Goal: Information Seeking & Learning: Learn about a topic

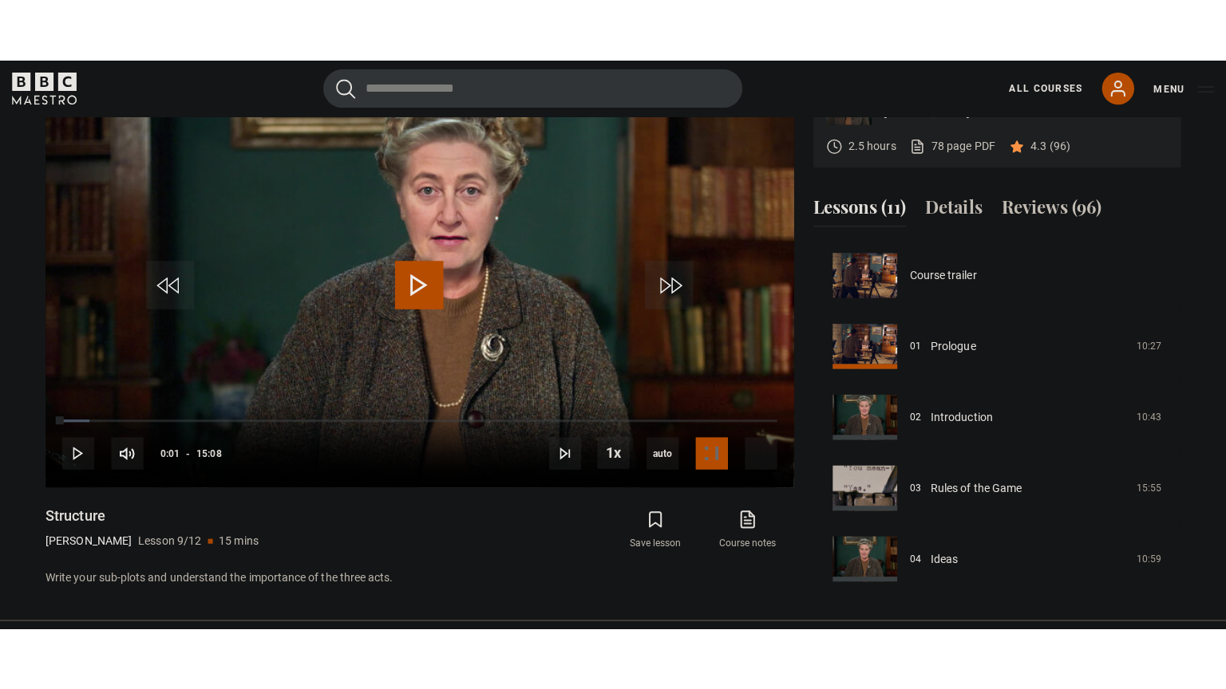
scroll to position [562, 0]
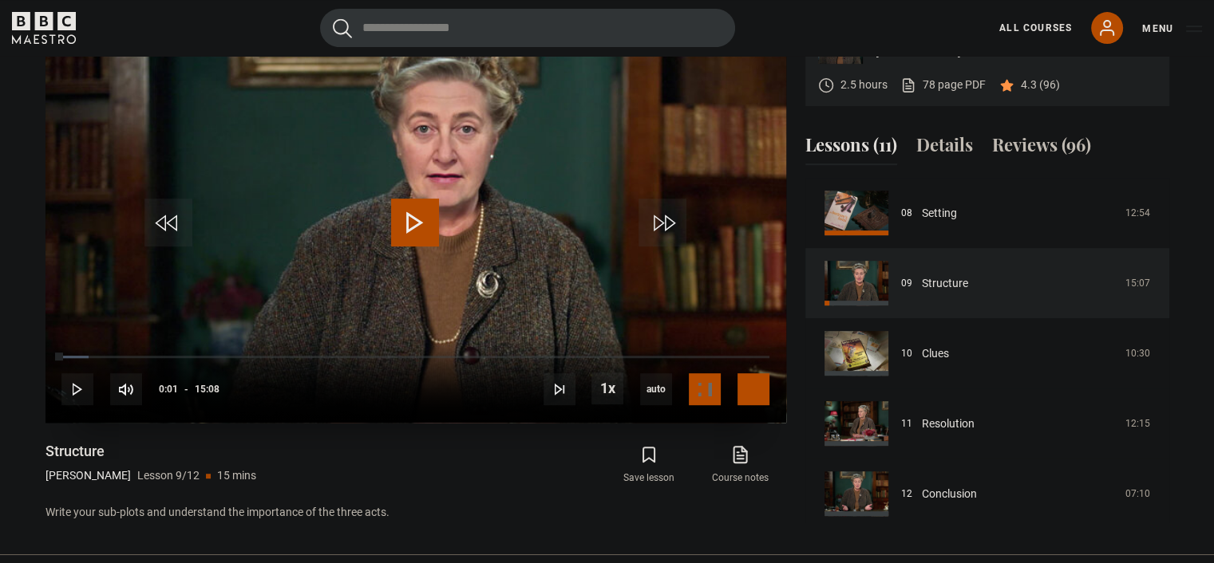
drag, startPoint x: 756, startPoint y: 395, endPoint x: 756, endPoint y: 491, distance: 96.5
click at [756, 395] on span "Video Player" at bounding box center [753, 389] width 32 height 32
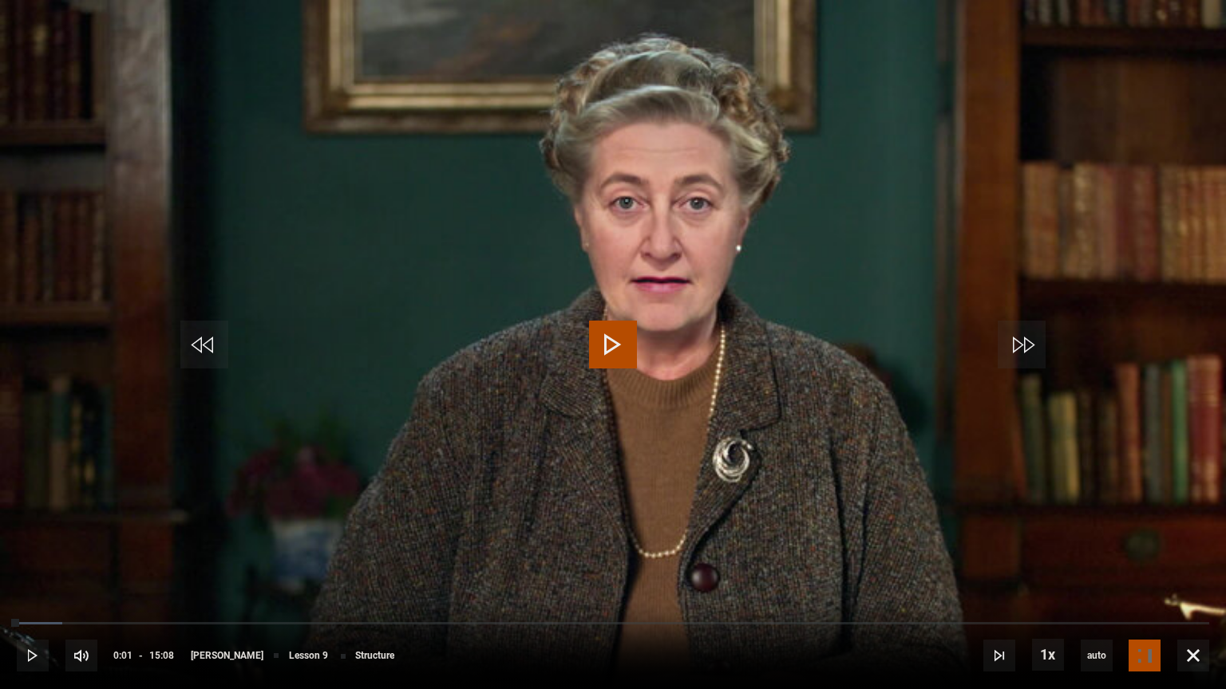
click at [1178, 476] on video "Video Player" at bounding box center [613, 344] width 1226 height 689
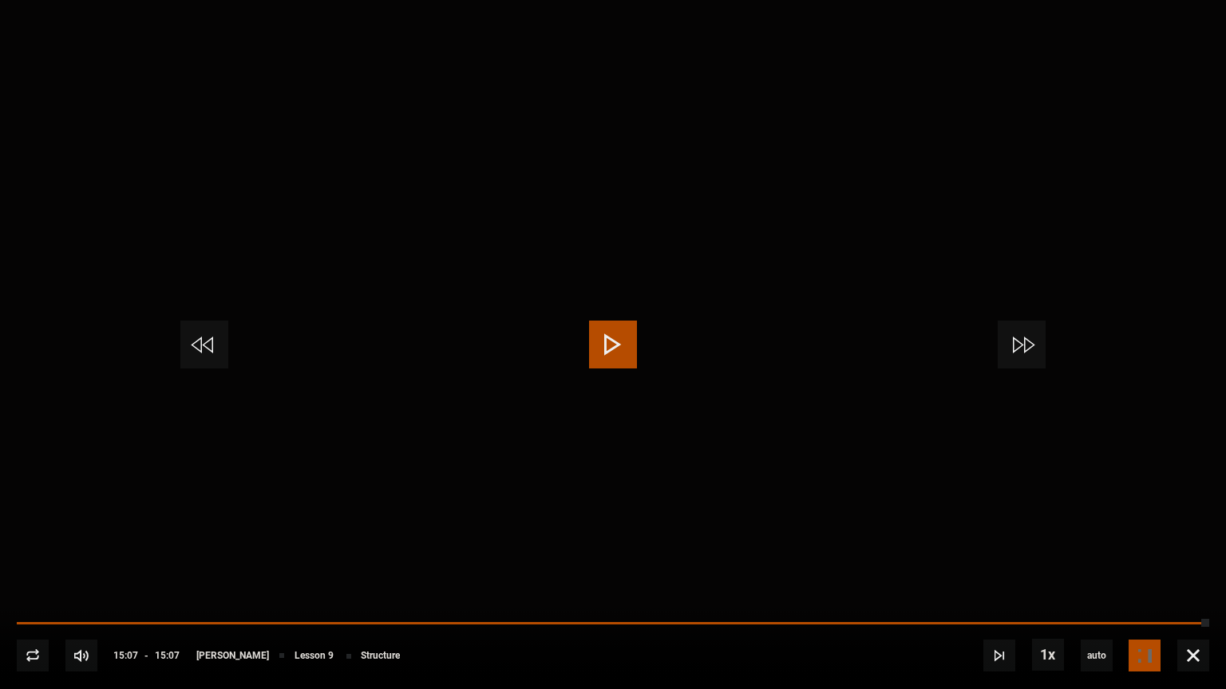
scroll to position [747, 0]
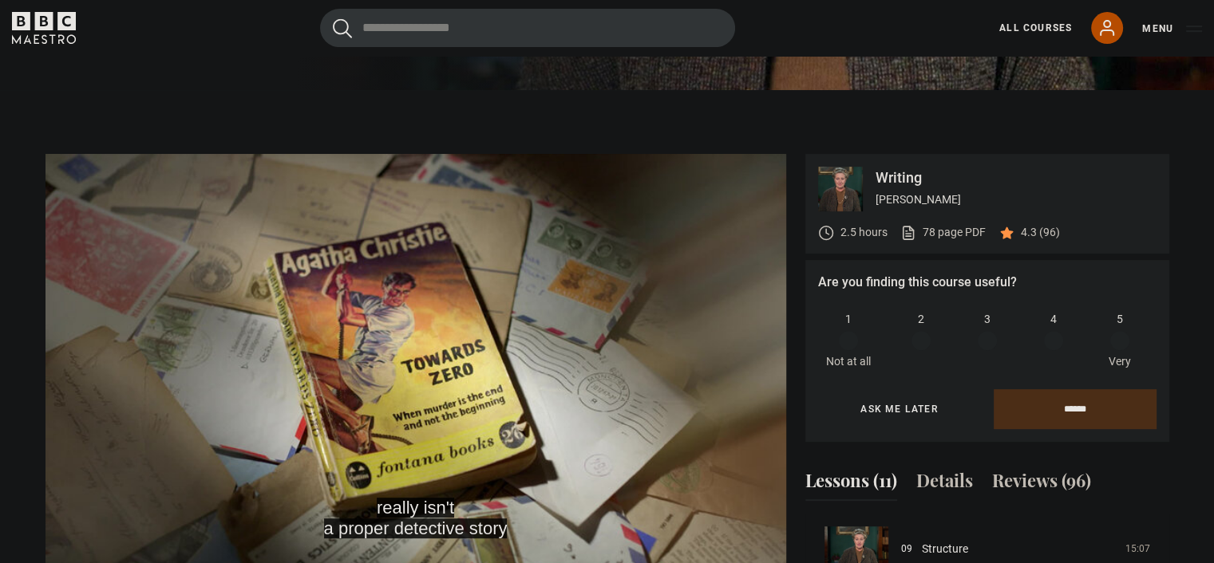
scroll to position [306, 0]
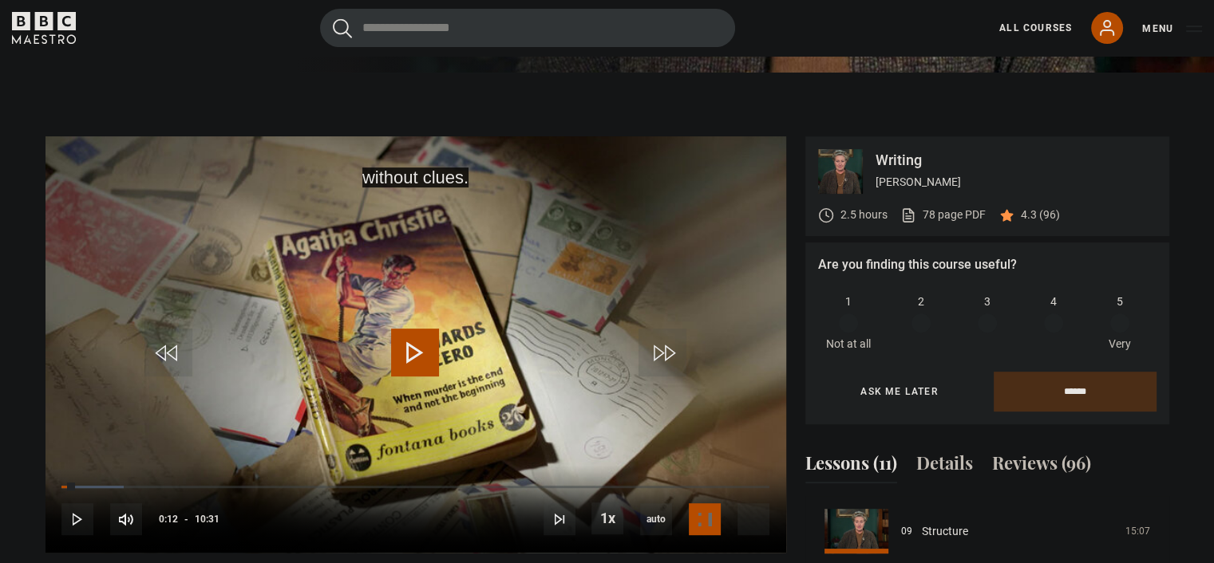
scroll to position [701, 0]
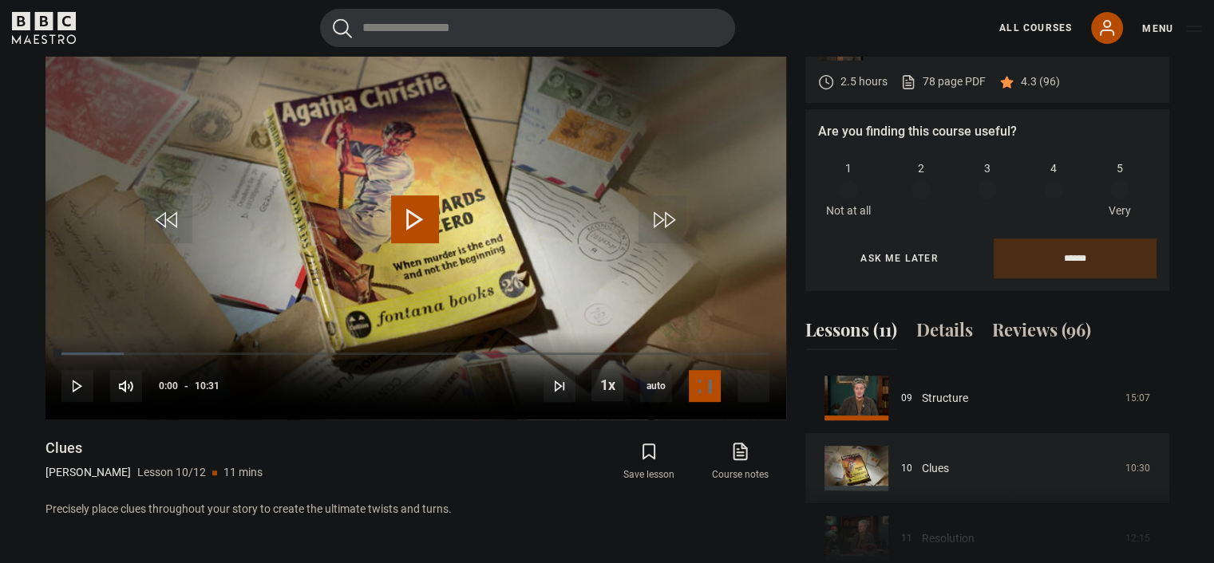
drag, startPoint x: 61, startPoint y: 352, endPoint x: 33, endPoint y: 352, distance: 28.7
click at [33, 352] on div "Writing [PERSON_NAME] 2.5 hours 78 page PDF (opens in new tab) 4.3 (96) Are you…" at bounding box center [607, 291] width 1149 height 577
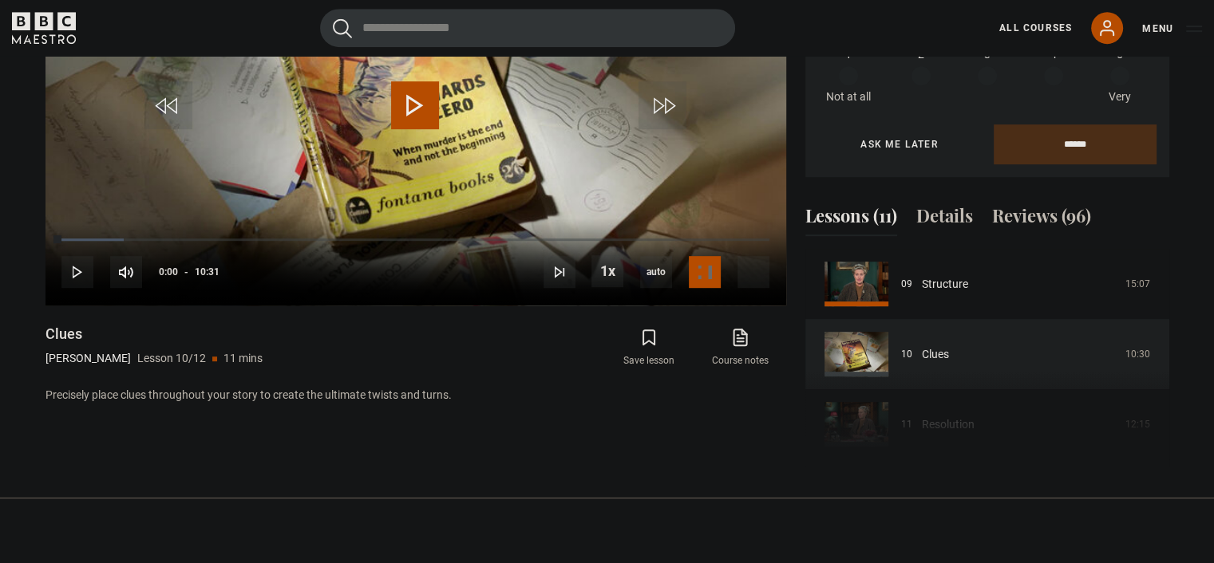
scroll to position [851, 0]
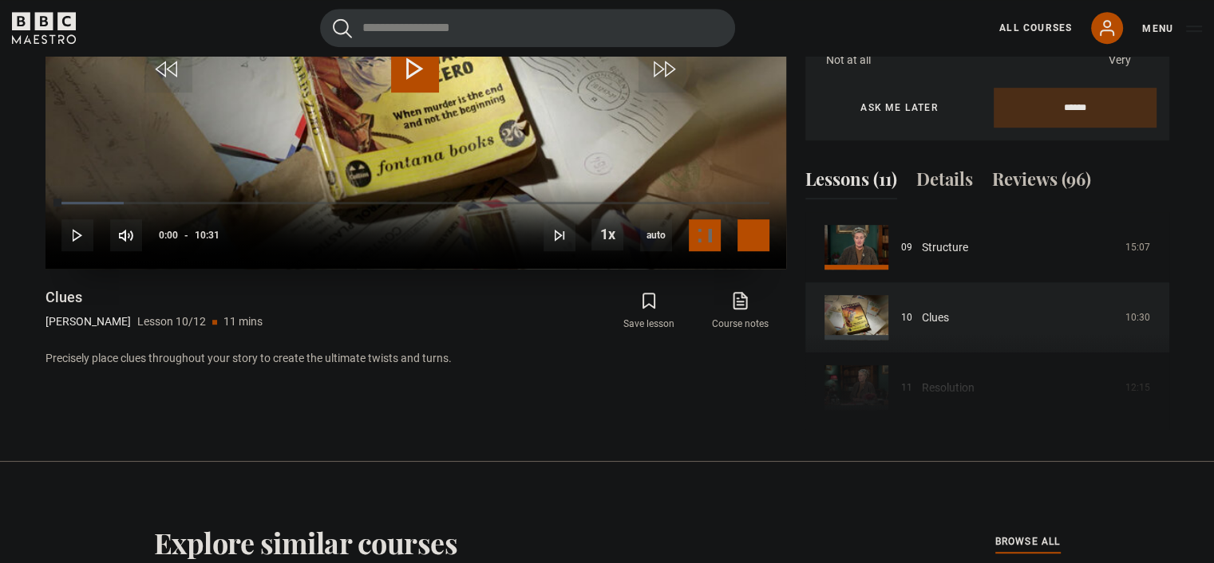
click at [747, 232] on span "Video Player" at bounding box center [753, 235] width 32 height 32
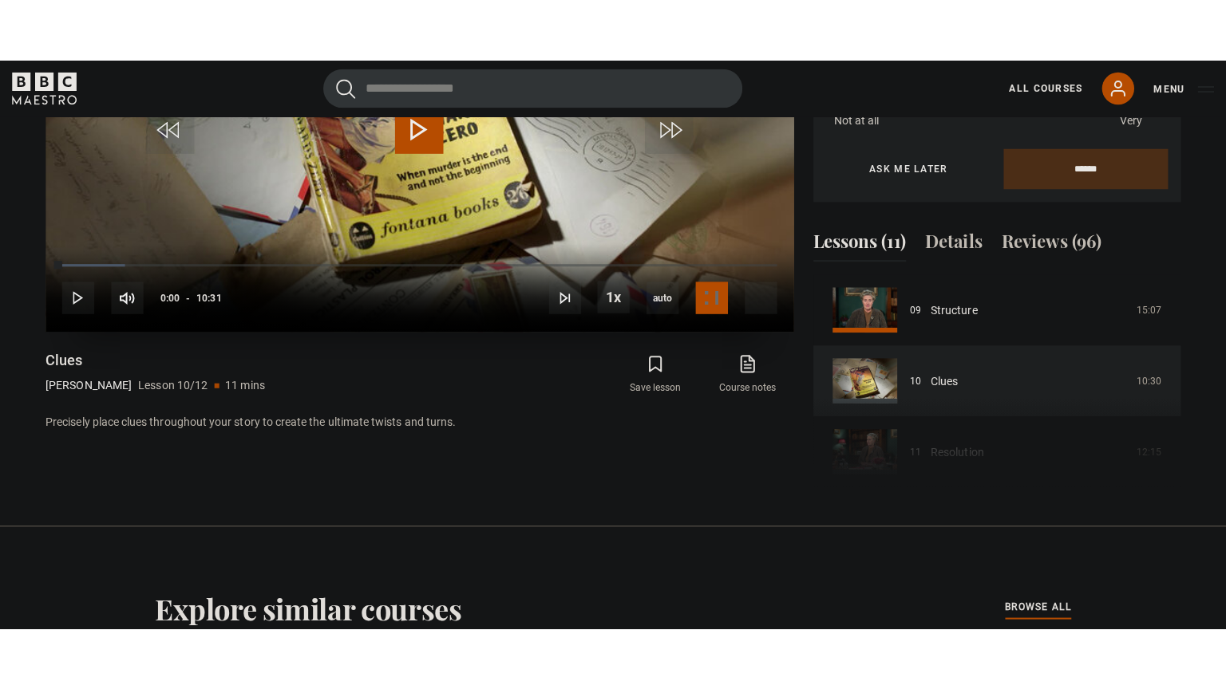
scroll to position [704, 0]
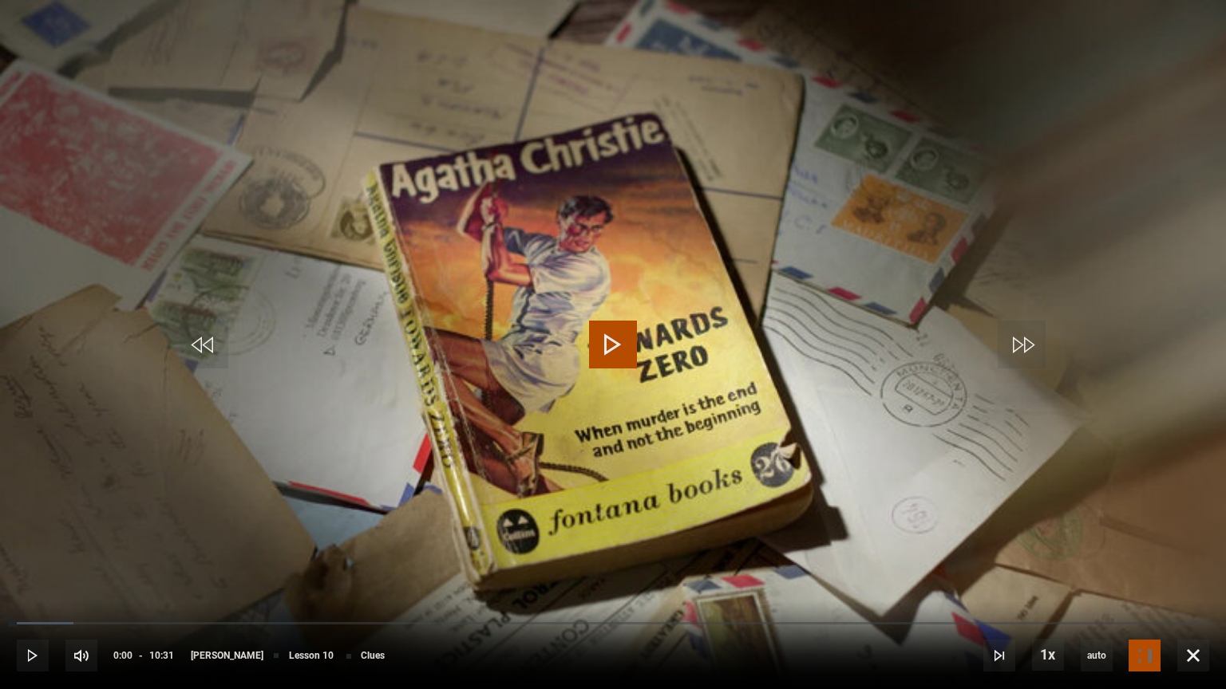
click at [1203, 507] on video "Video Player" at bounding box center [613, 344] width 1226 height 689
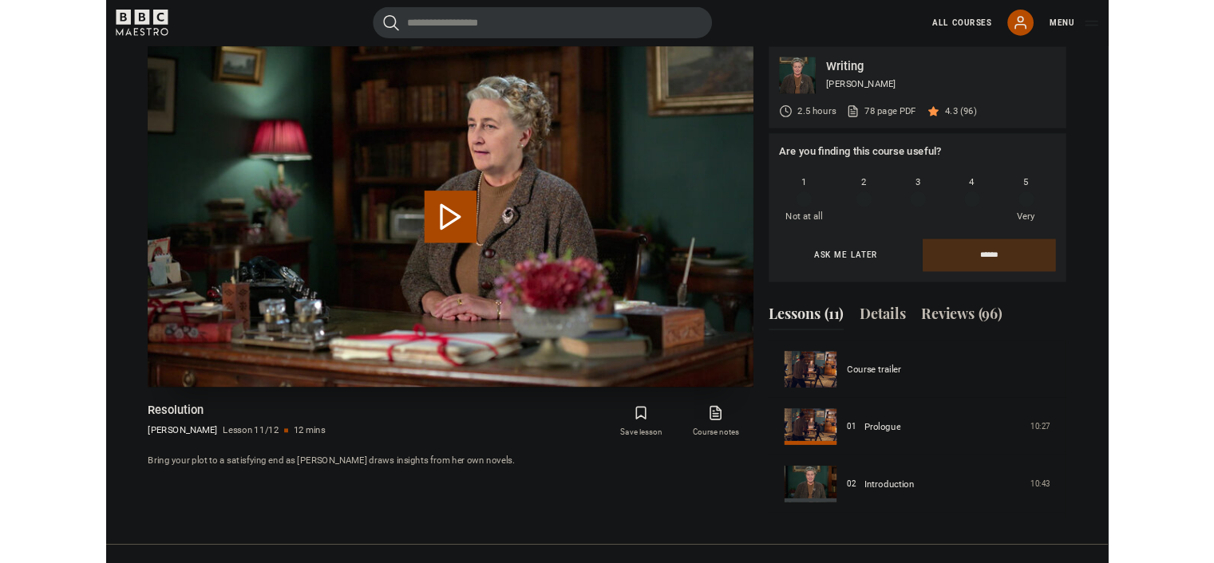
scroll to position [747, 0]
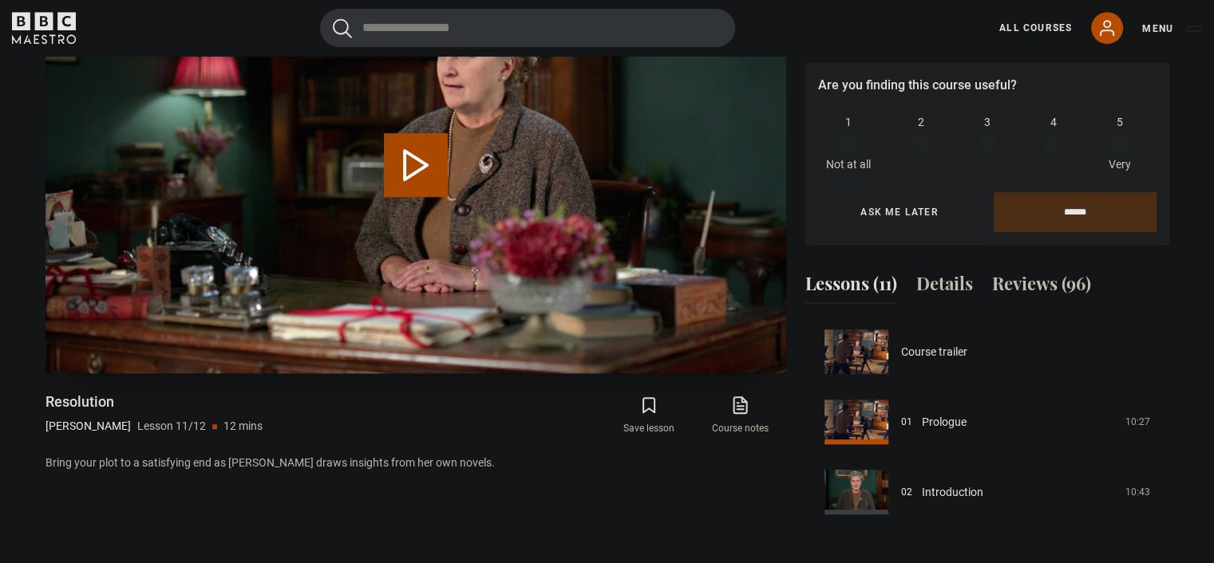
click at [463, 159] on video "Video Player" at bounding box center [415, 165] width 740 height 416
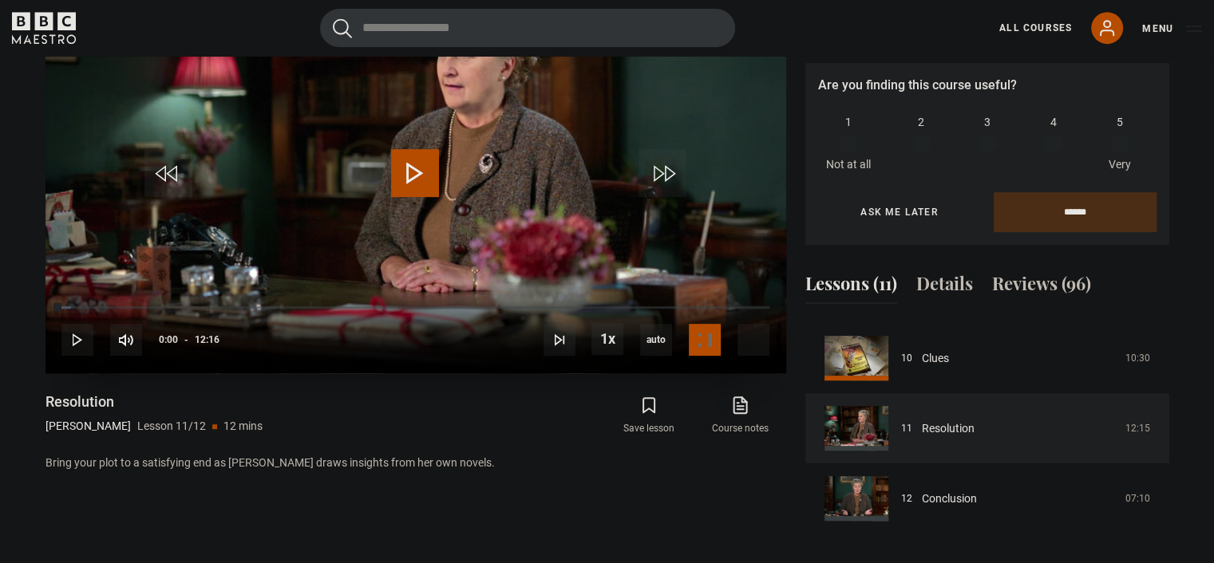
click at [472, 178] on video "Video Player" at bounding box center [415, 165] width 740 height 416
click at [476, 184] on video "Video Player" at bounding box center [415, 165] width 740 height 416
drag, startPoint x: 756, startPoint y: 339, endPoint x: 756, endPoint y: 435, distance: 95.7
click at [756, 338] on span "Video Player" at bounding box center [753, 340] width 32 height 32
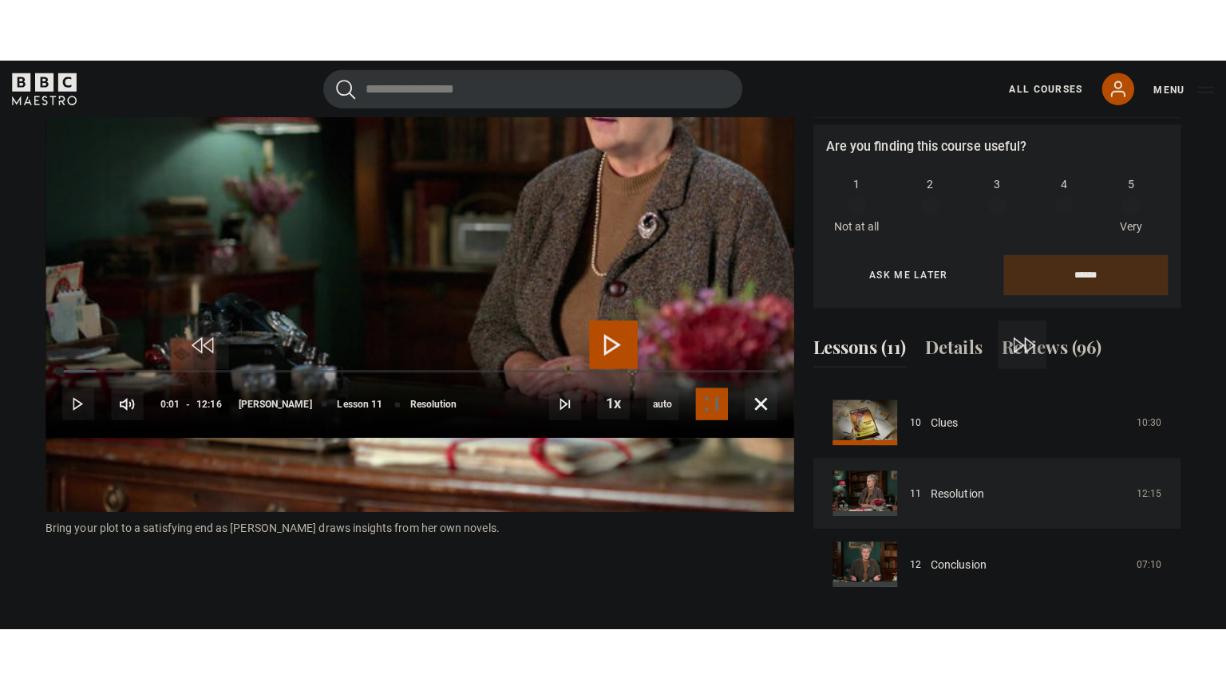
scroll to position [704, 0]
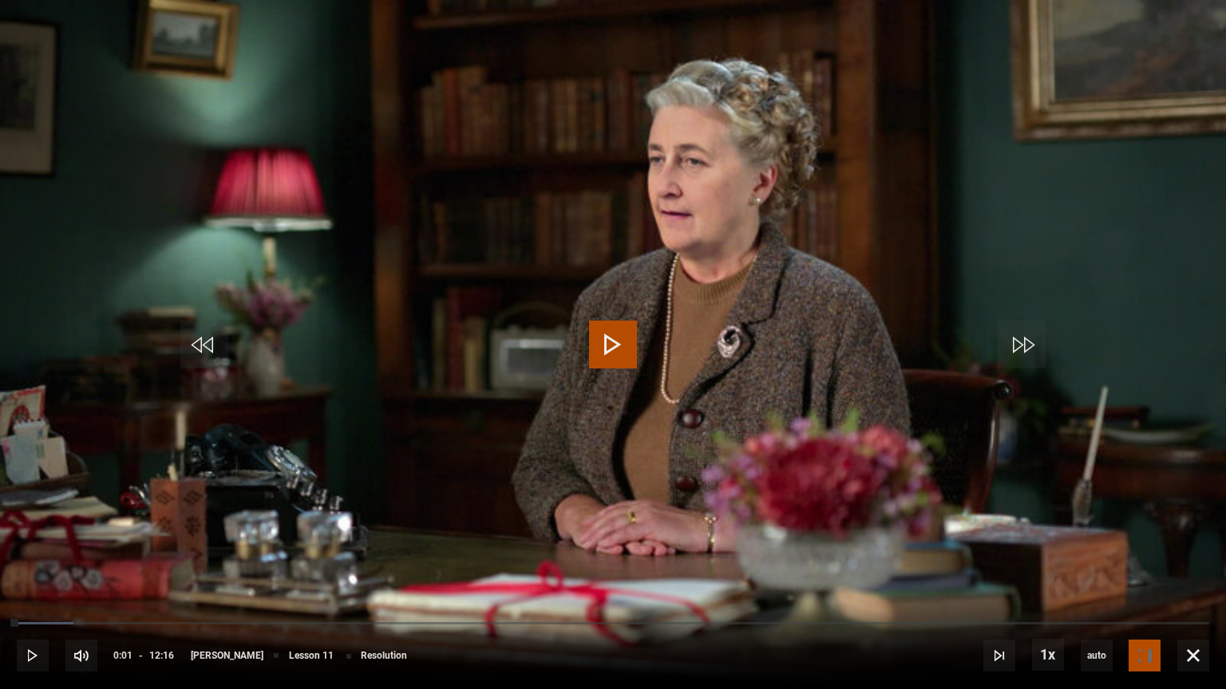
click at [1194, 476] on video "Video Player" at bounding box center [613, 344] width 1226 height 689
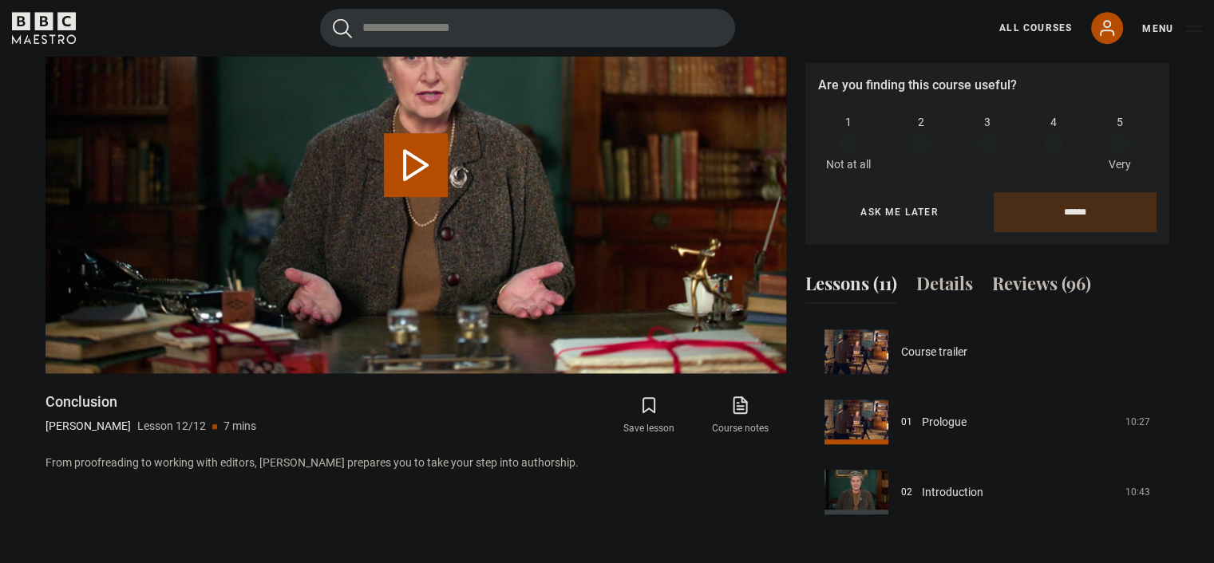
scroll to position [696, 0]
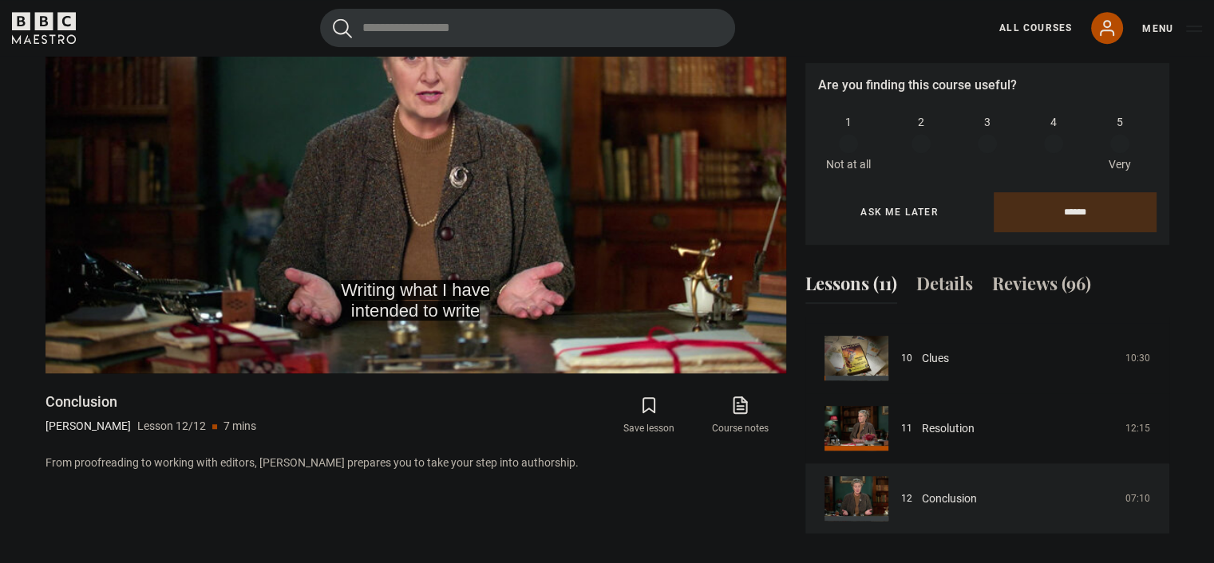
click at [54, 505] on div "Writing what I have intended to write Video Player is loading. Play Lesson Conc…" at bounding box center [415, 245] width 740 height 577
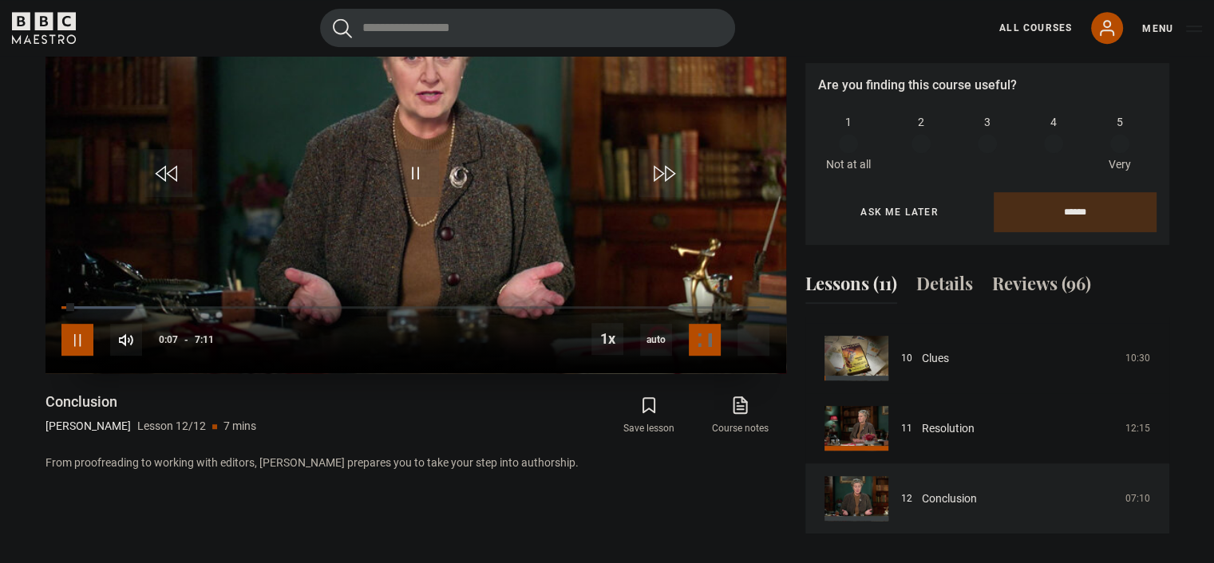
click at [86, 340] on span "Video Player" at bounding box center [77, 340] width 32 height 32
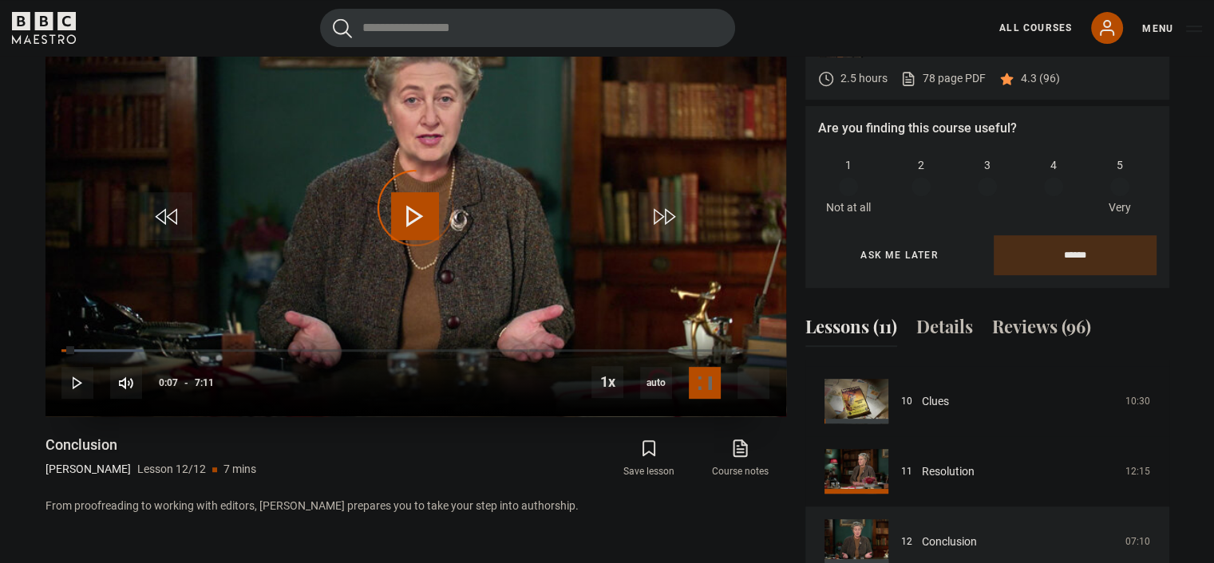
drag, startPoint x: 70, startPoint y: 350, endPoint x: 49, endPoint y: 345, distance: 22.3
click at [49, 345] on div "10s Skip Back 10 seconds Play 10s Skip Forward 10 seconds Loaded : 11.60% 0:00 …" at bounding box center [415, 373] width 740 height 89
click at [766, 385] on span "Video Player" at bounding box center [753, 383] width 32 height 32
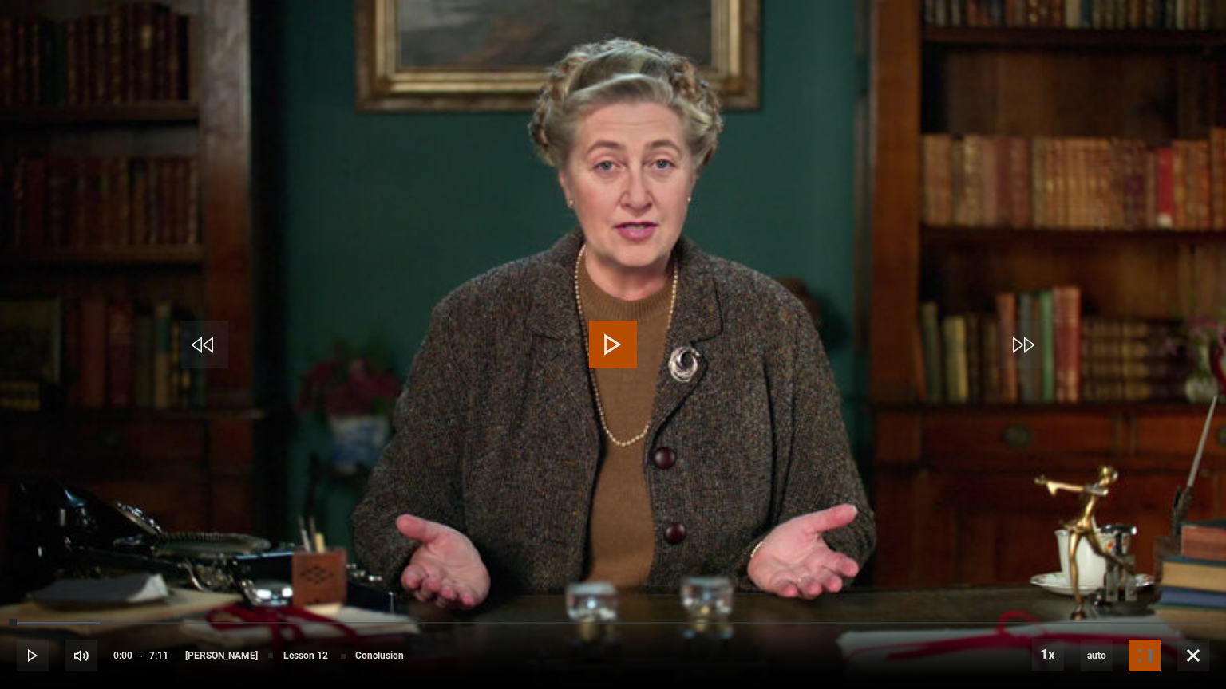
click at [1200, 484] on video "Video Player" at bounding box center [613, 344] width 1226 height 689
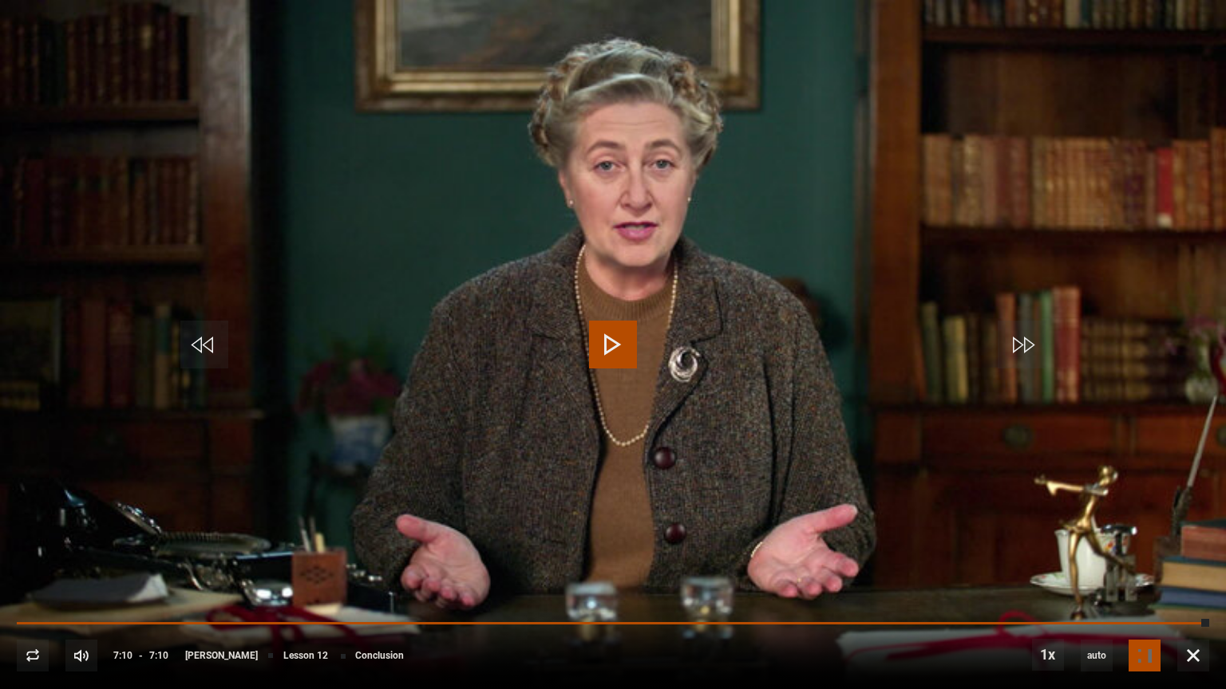
click at [827, 523] on video "Video Player" at bounding box center [613, 344] width 1226 height 689
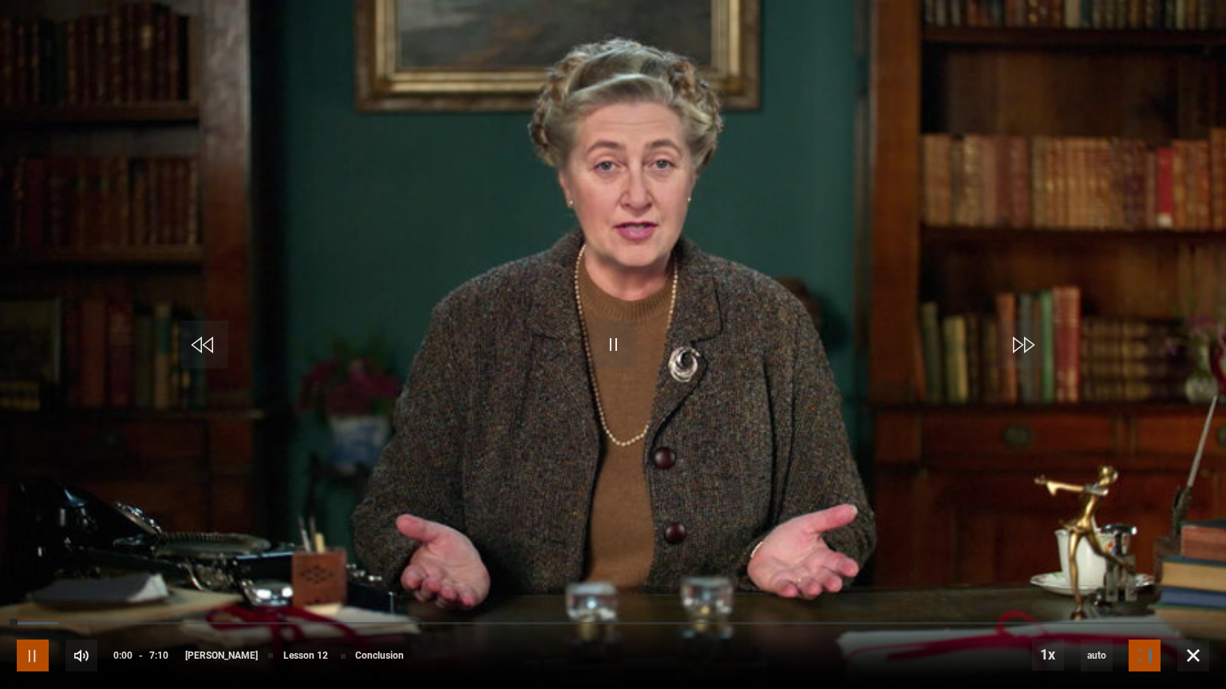
click at [30, 562] on span "Video Player" at bounding box center [33, 656] width 32 height 32
click at [1202, 562] on span "Video Player" at bounding box center [1193, 656] width 32 height 32
